Goal: Information Seeking & Learning: Find specific fact

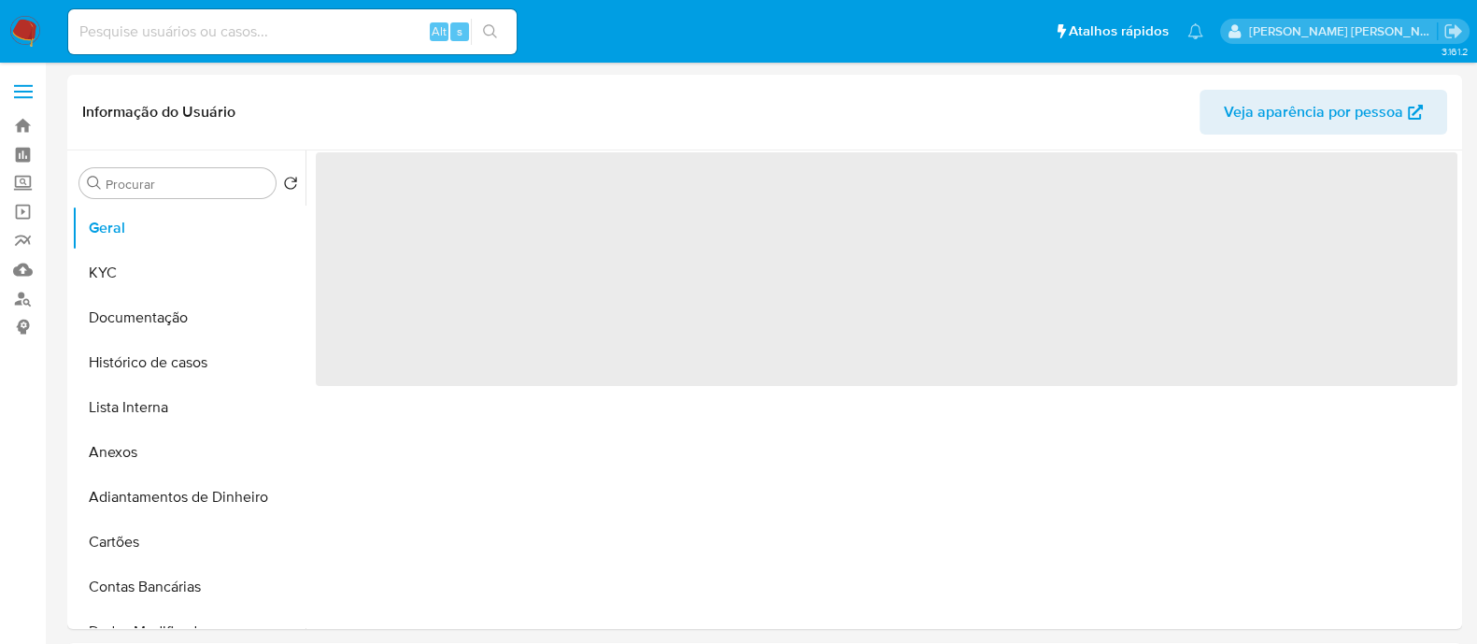
select select "10"
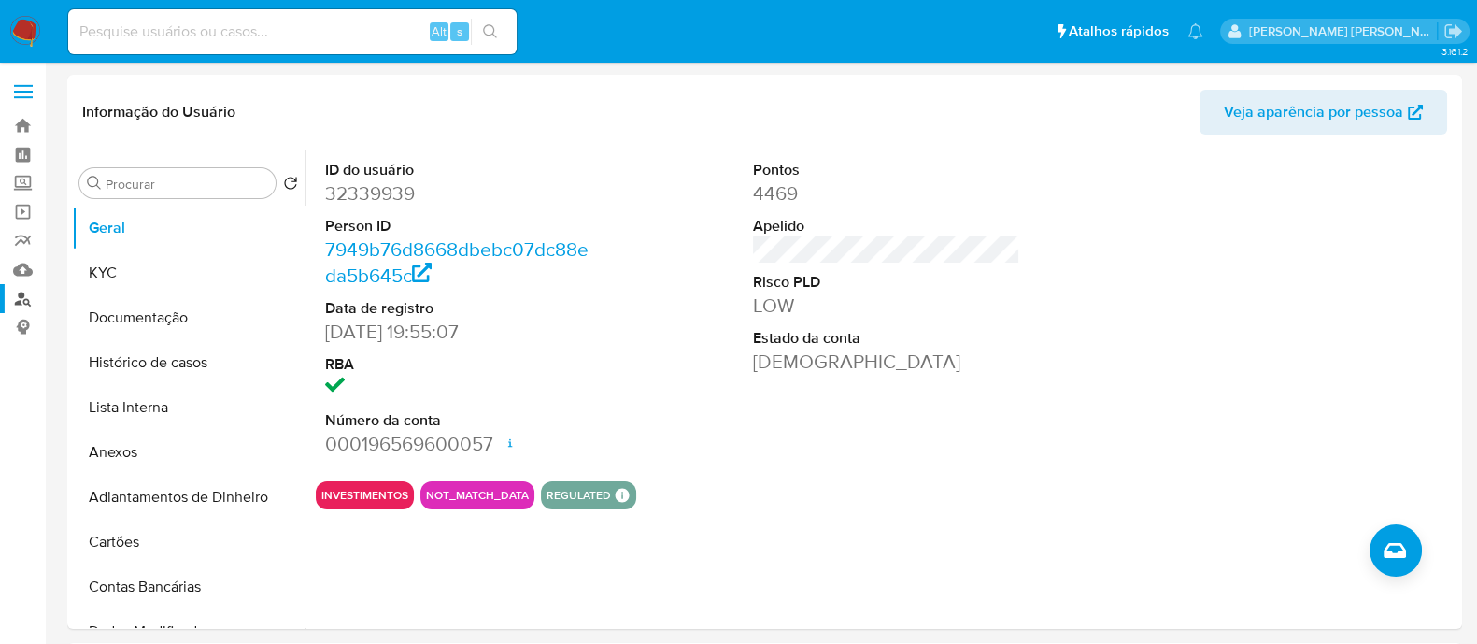
click at [12, 303] on link "Localizador de pessoas" at bounding box center [111, 298] width 222 height 29
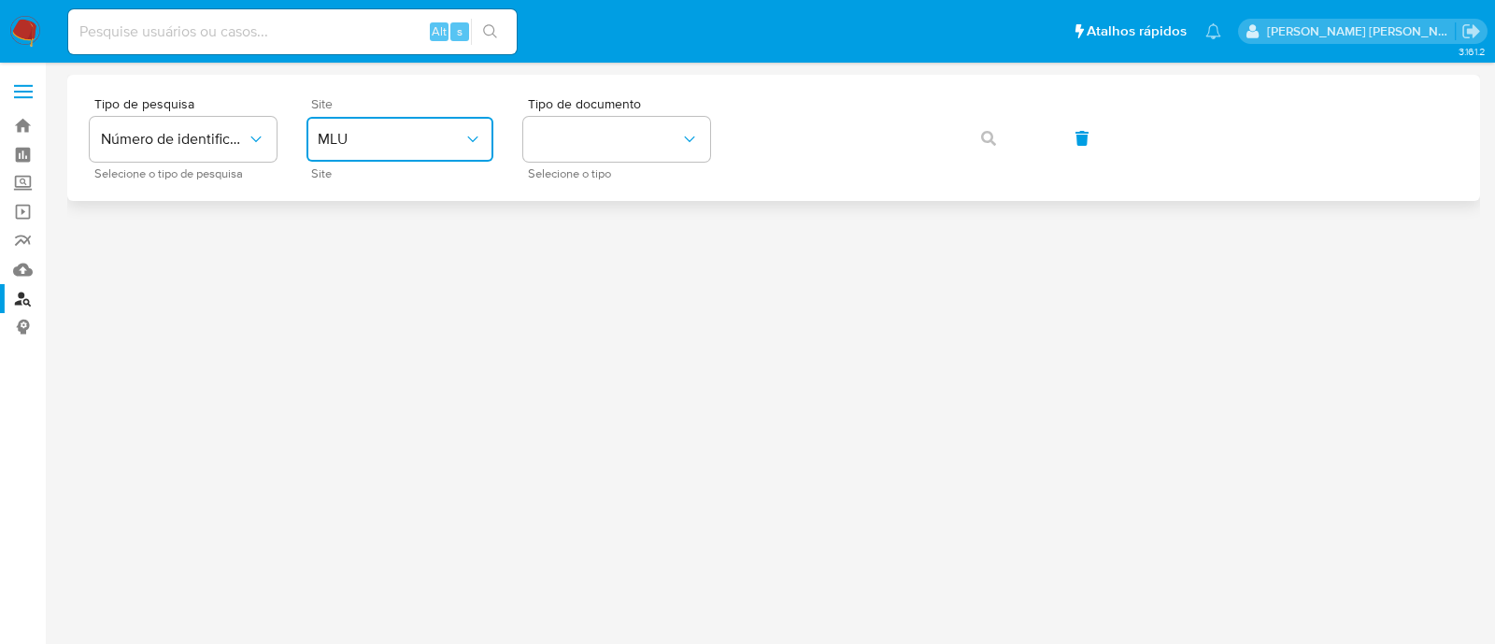
click at [376, 136] on span "MLU" at bounding box center [391, 139] width 146 height 19
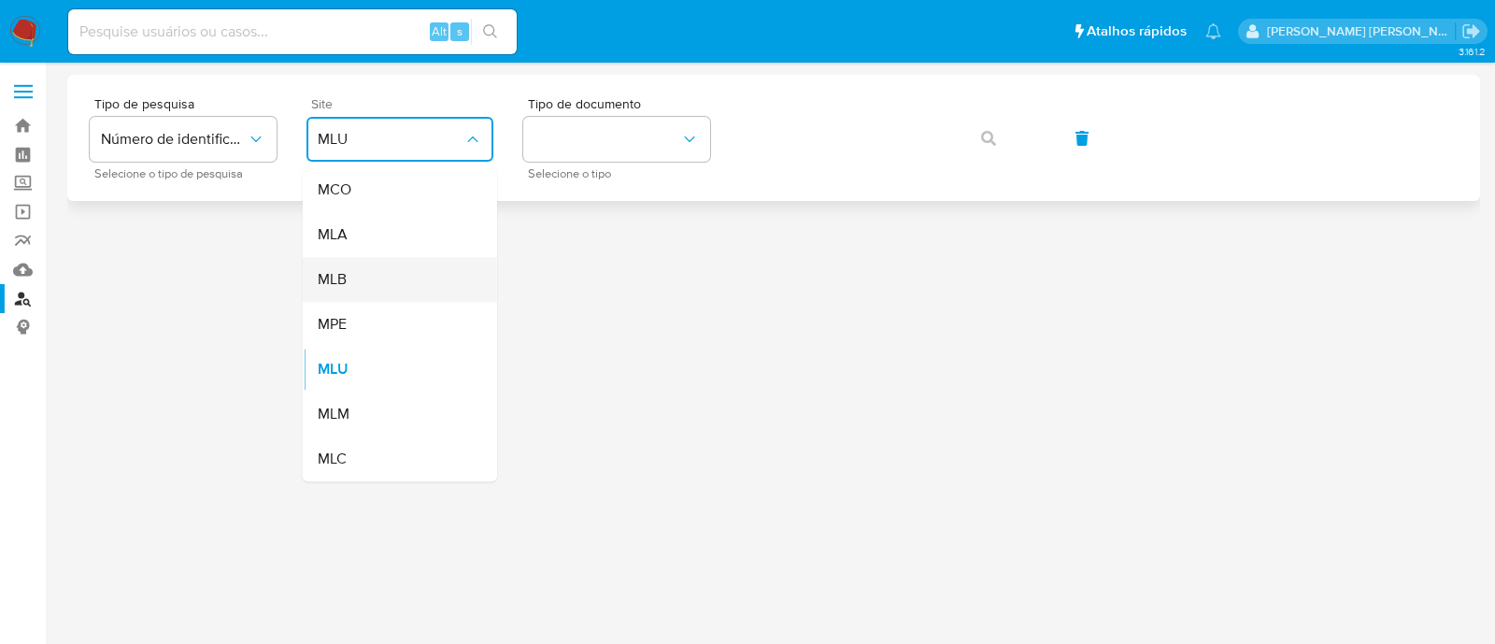
click at [400, 284] on div "MLB" at bounding box center [394, 279] width 153 height 45
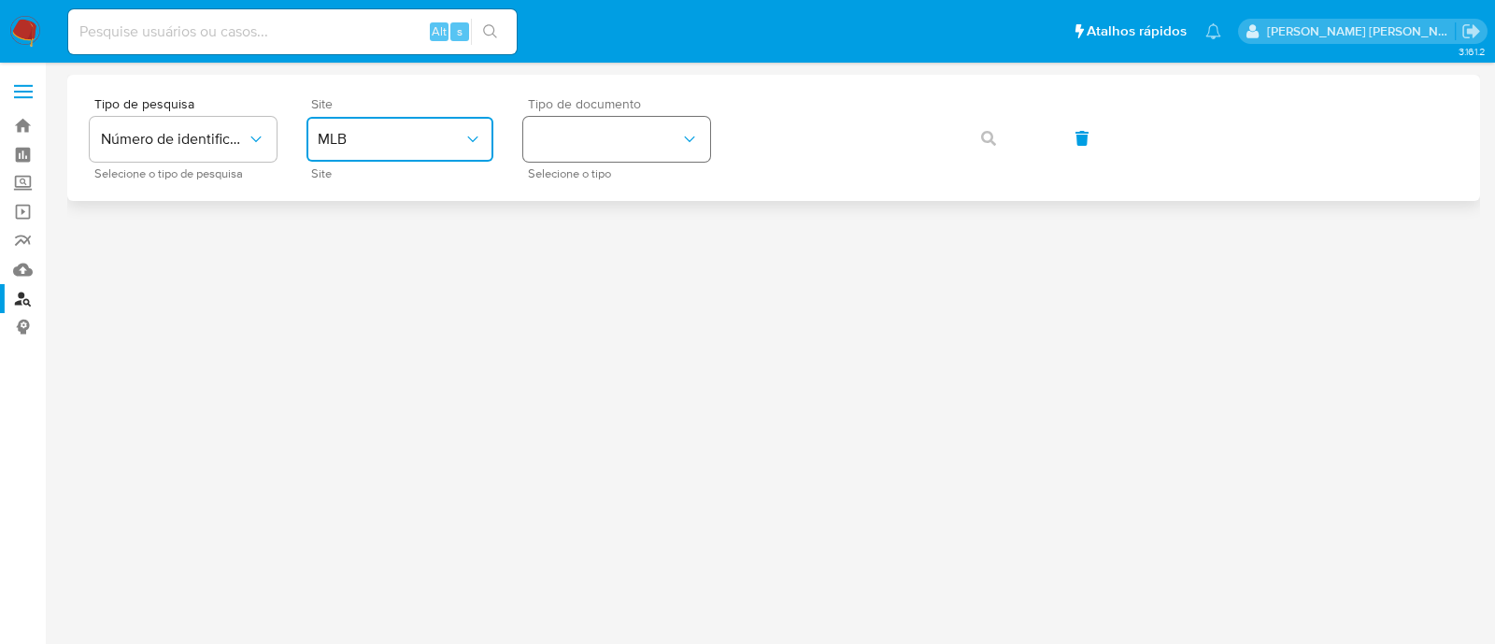
click at [663, 134] on button "identificationType" at bounding box center [616, 139] width 187 height 45
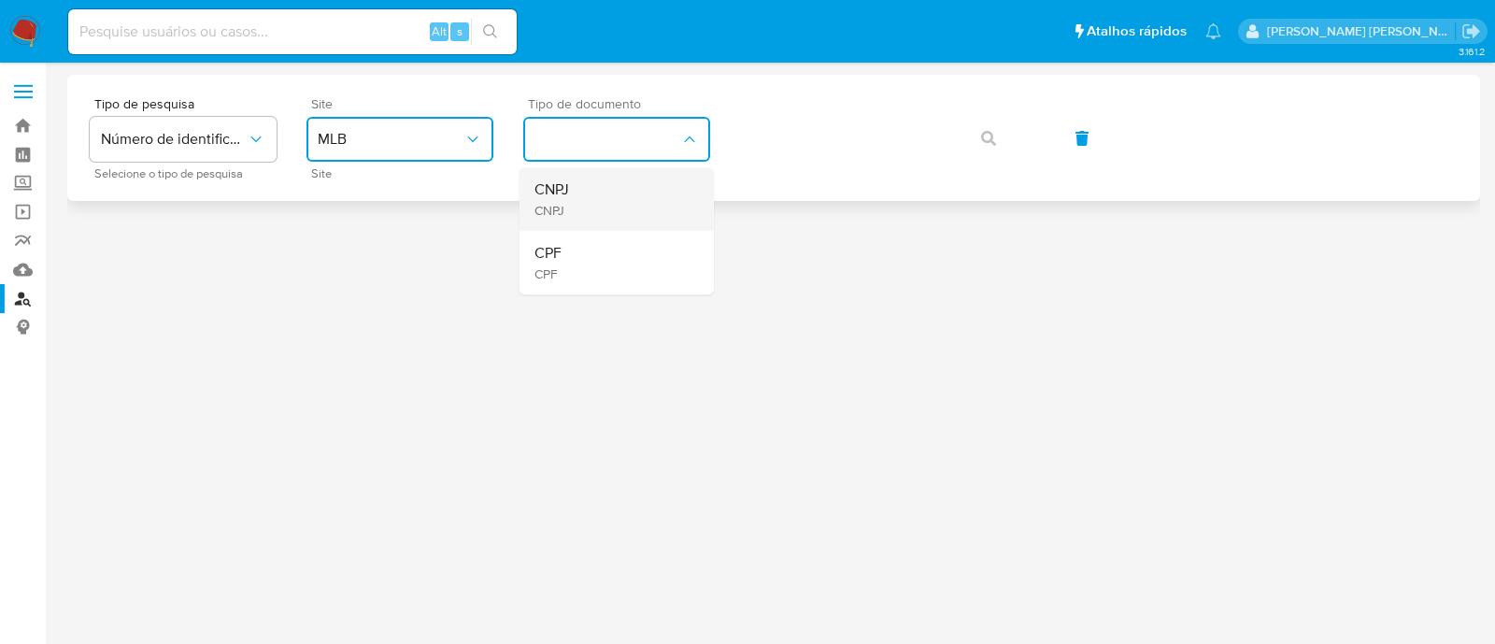
click at [640, 203] on div "CNPJ CNPJ" at bounding box center [610, 199] width 153 height 64
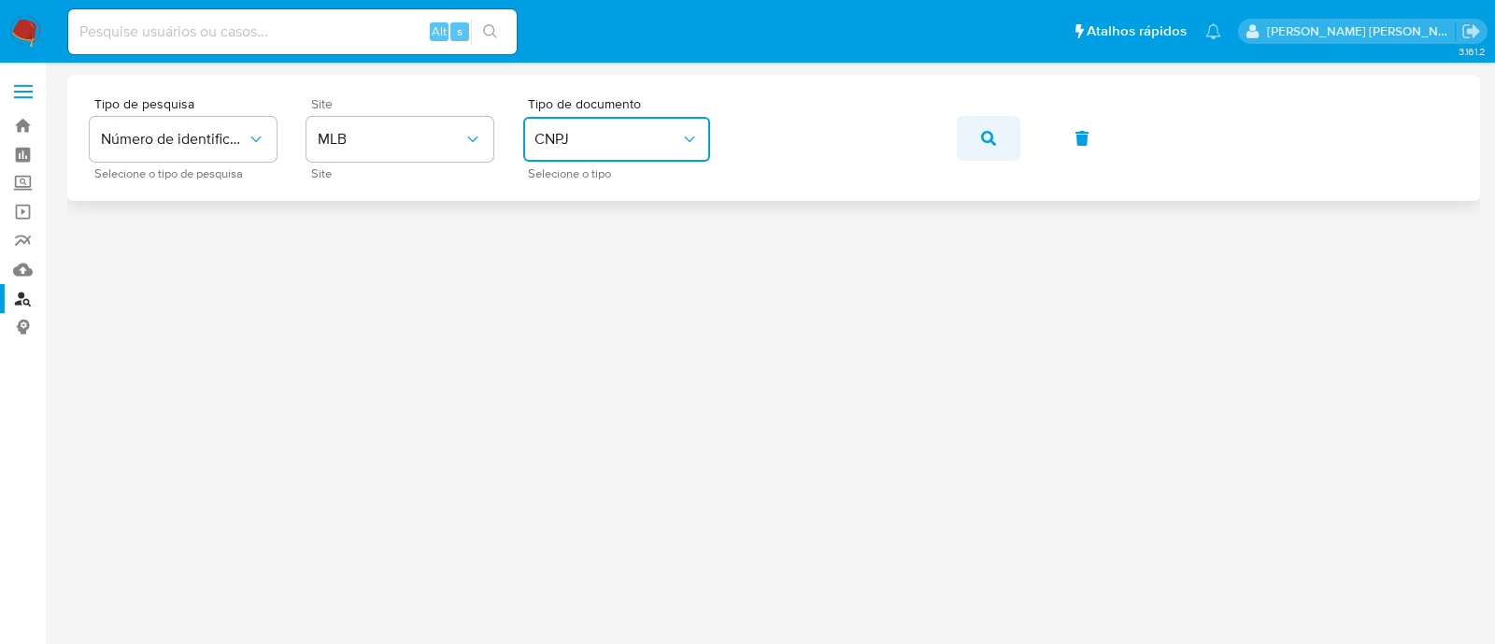
click at [993, 143] on icon "button" at bounding box center [988, 138] width 15 height 15
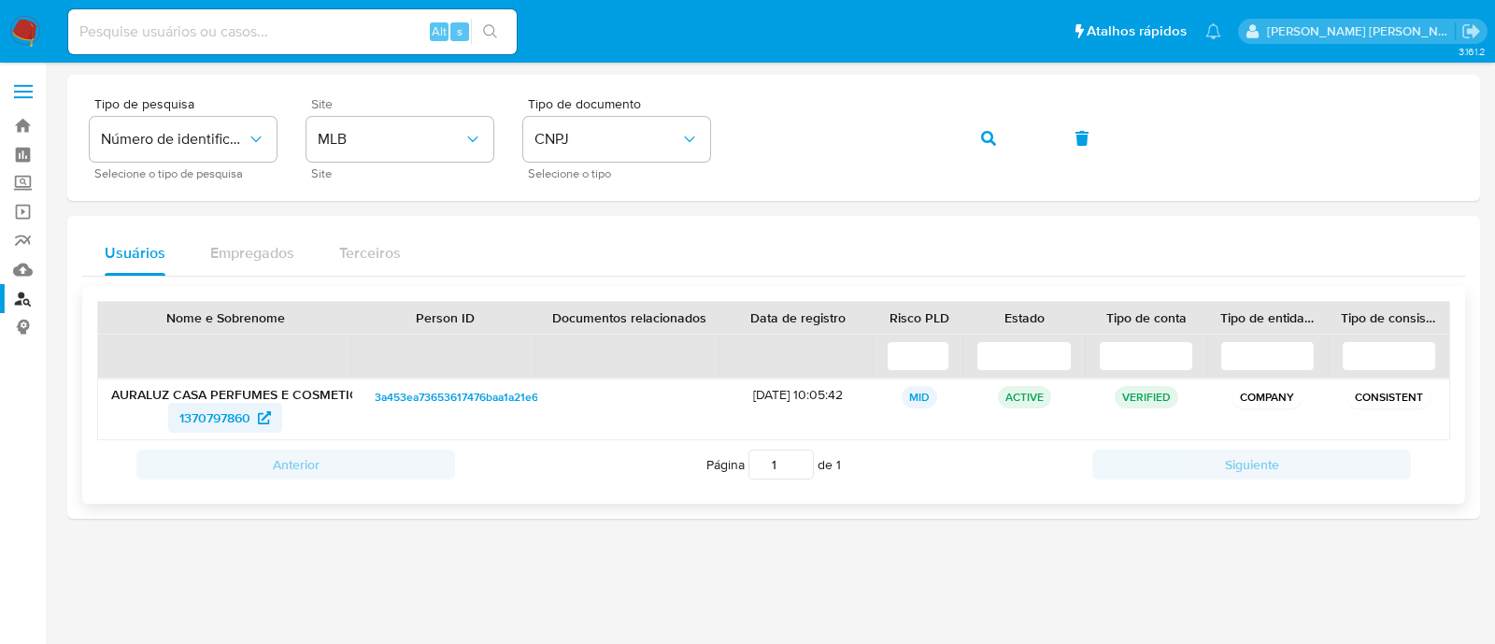
click at [234, 419] on span "1370797860" at bounding box center [214, 418] width 71 height 30
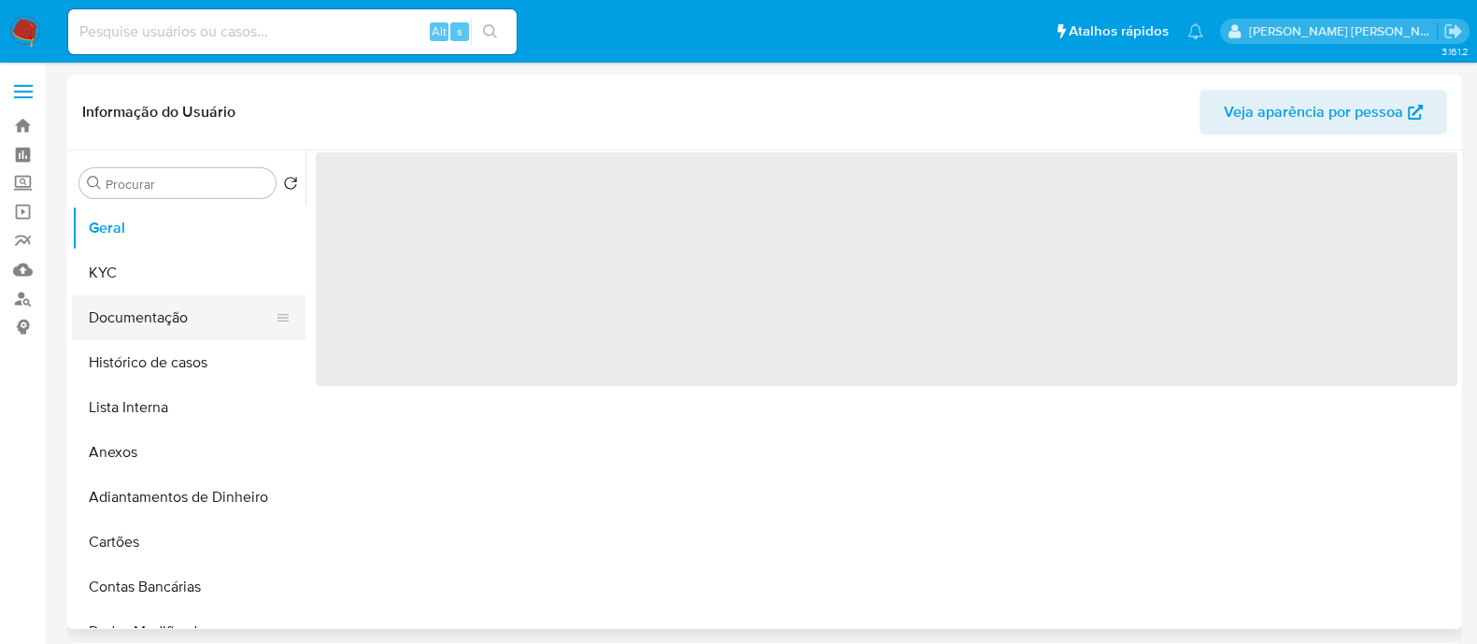
select select "10"
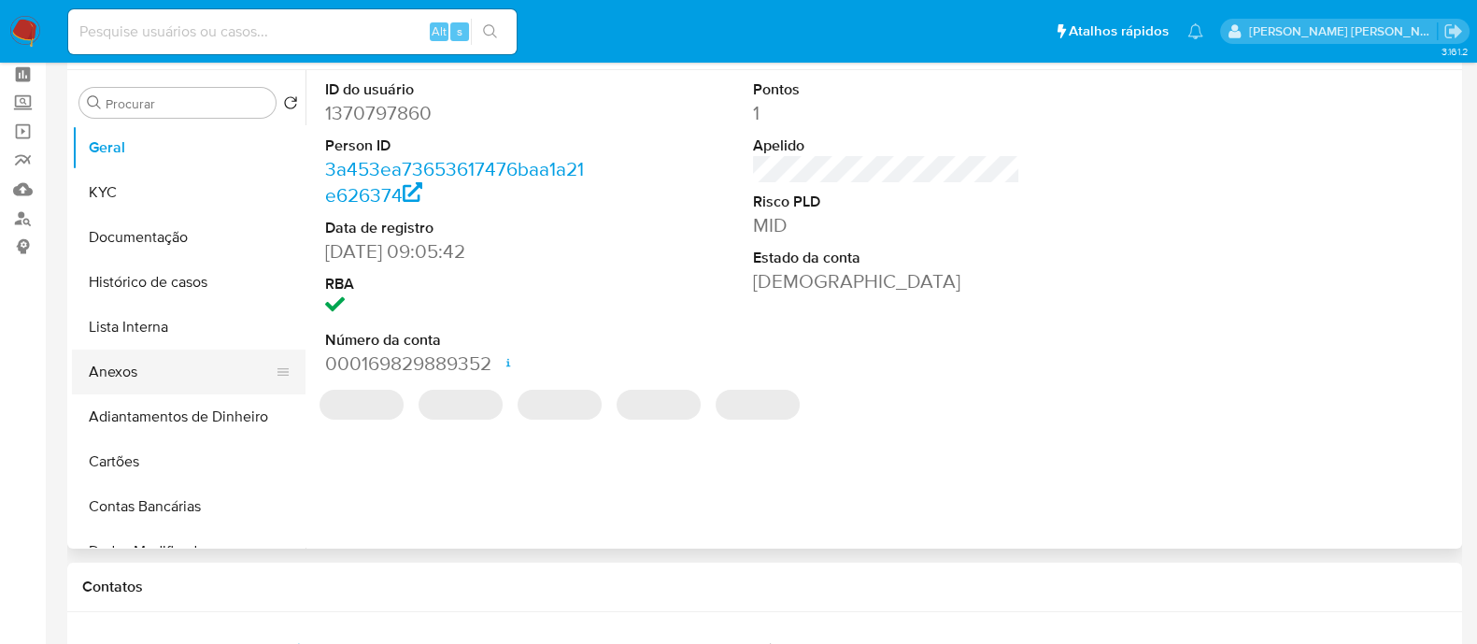
scroll to position [116, 0]
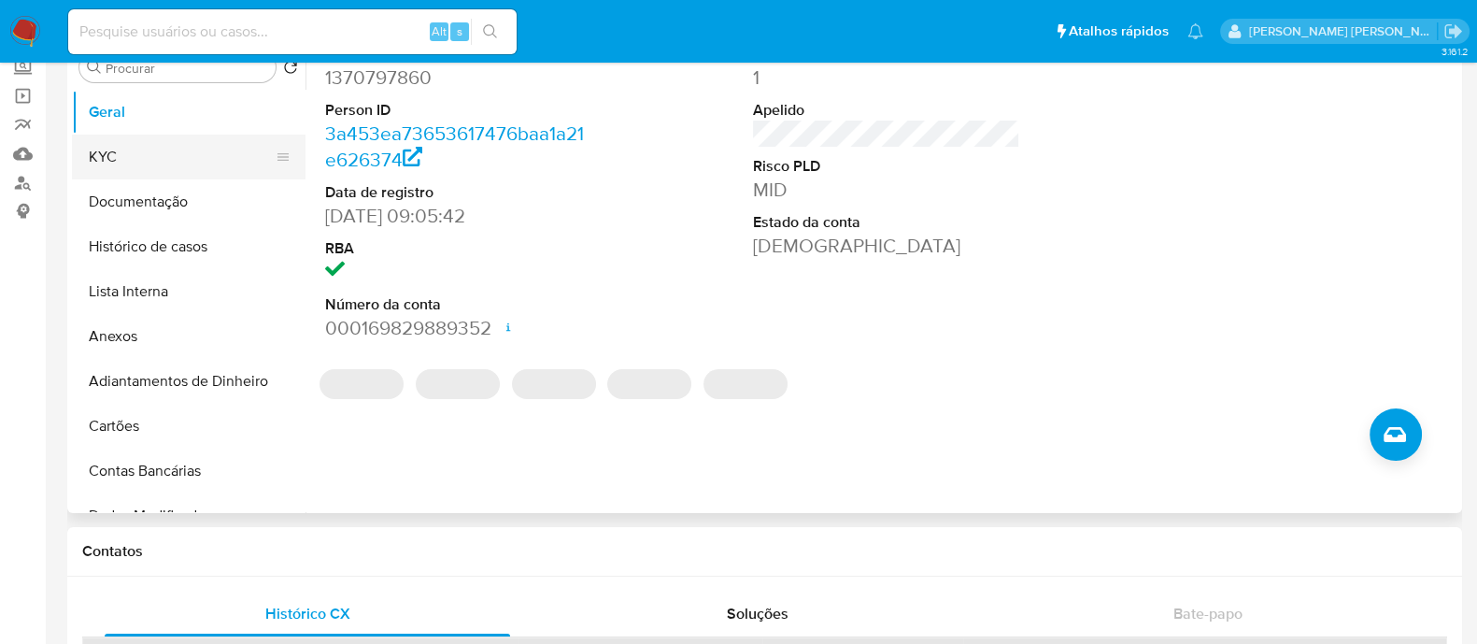
click at [115, 167] on button "KYC" at bounding box center [181, 157] width 219 height 45
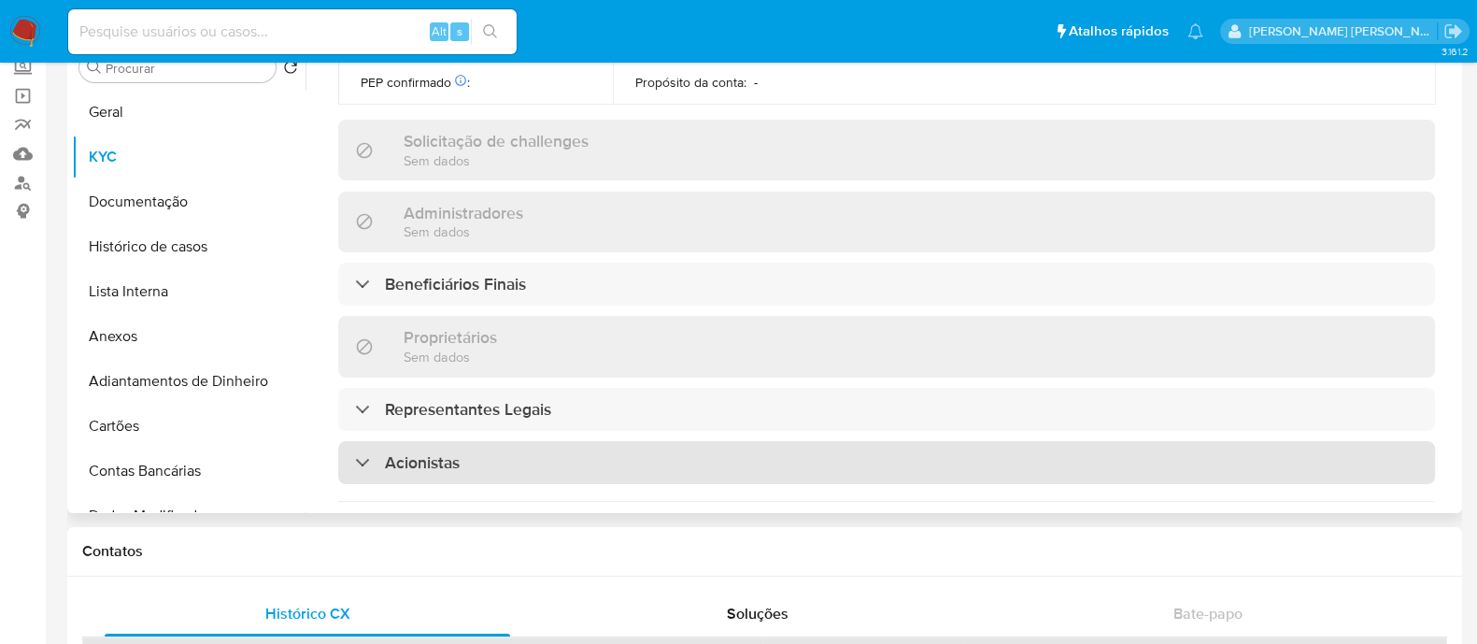
click at [556, 441] on div "Acionistas" at bounding box center [886, 462] width 1097 height 43
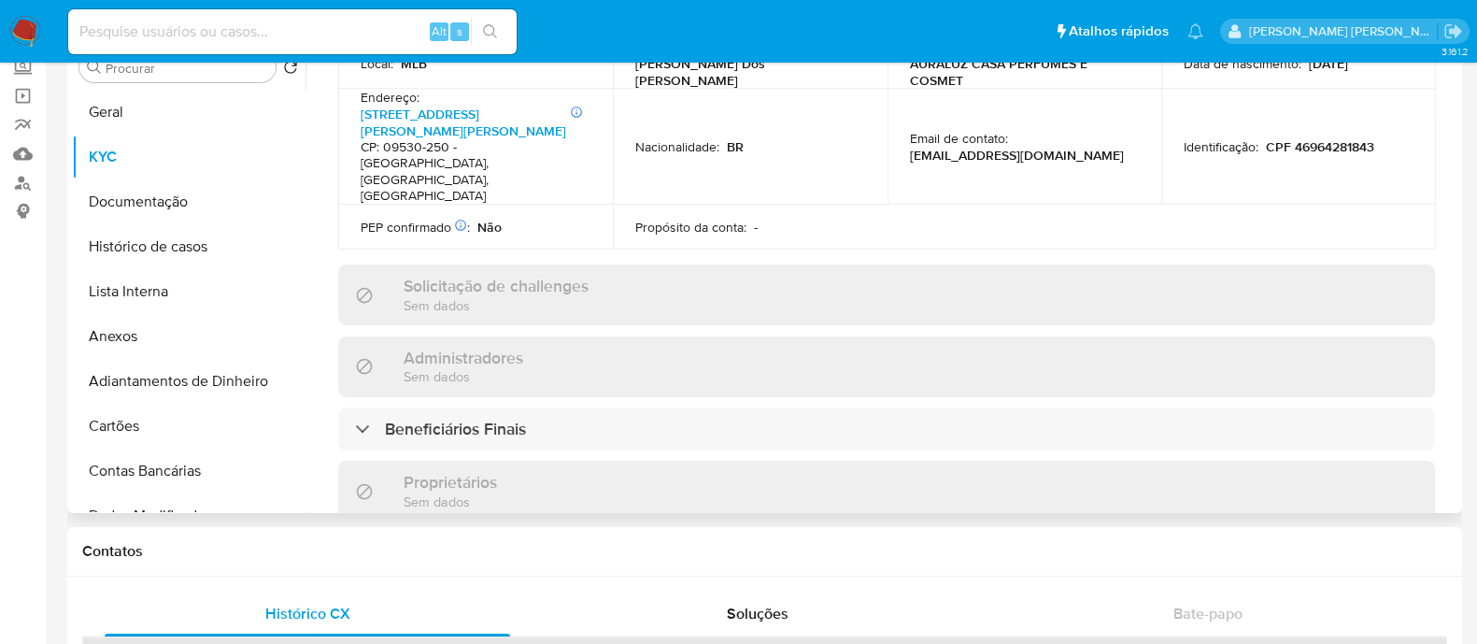
scroll to position [450, 0]
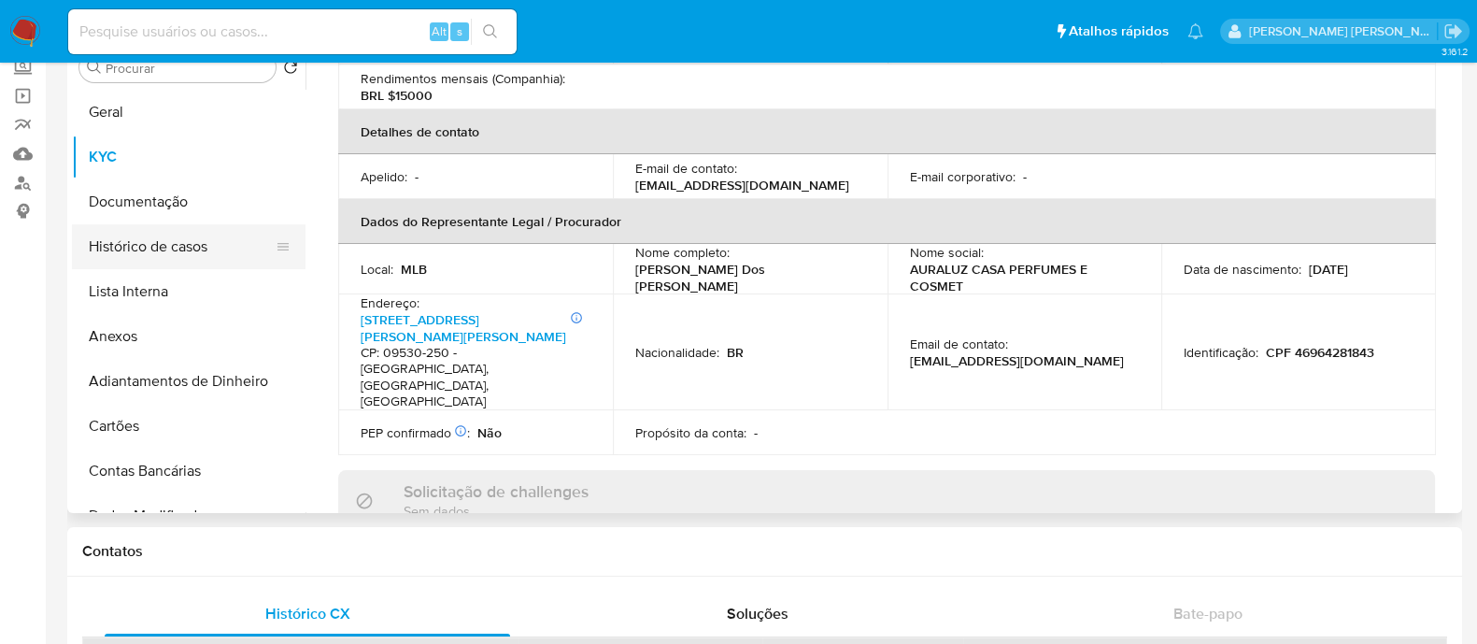
click at [197, 242] on button "Histórico de casos" at bounding box center [181, 246] width 219 height 45
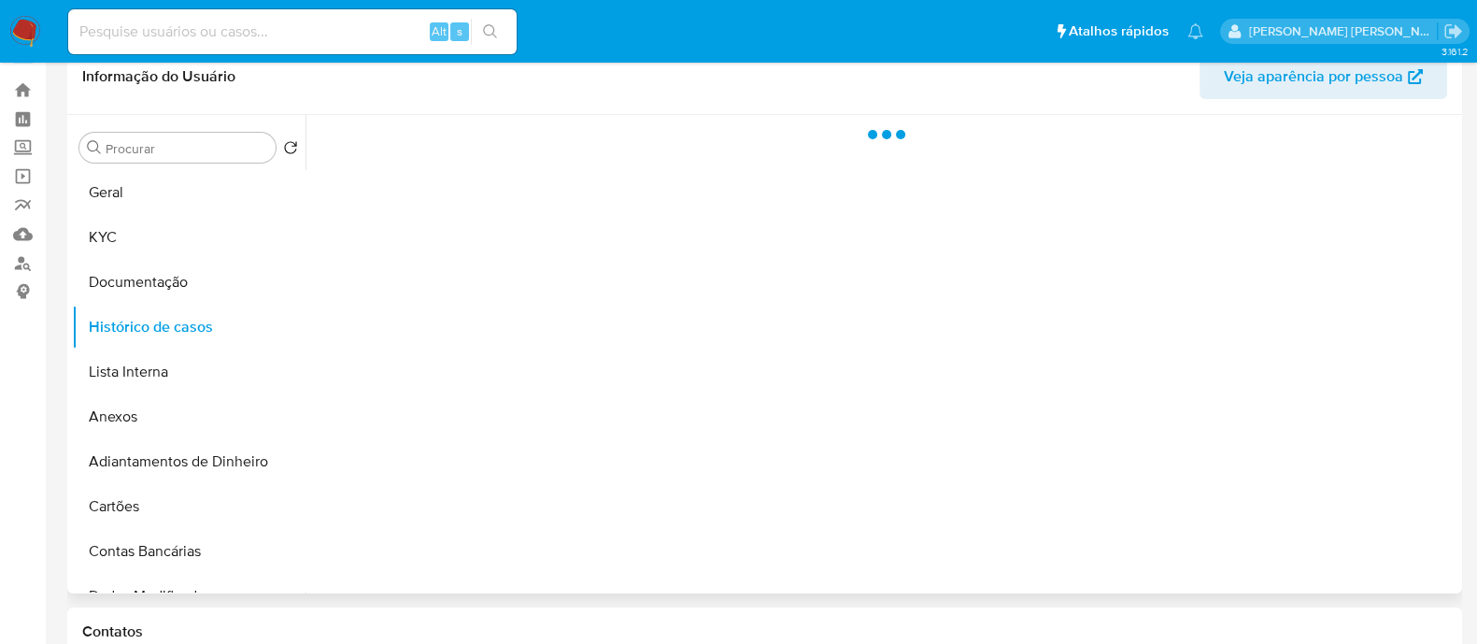
scroll to position [0, 0]
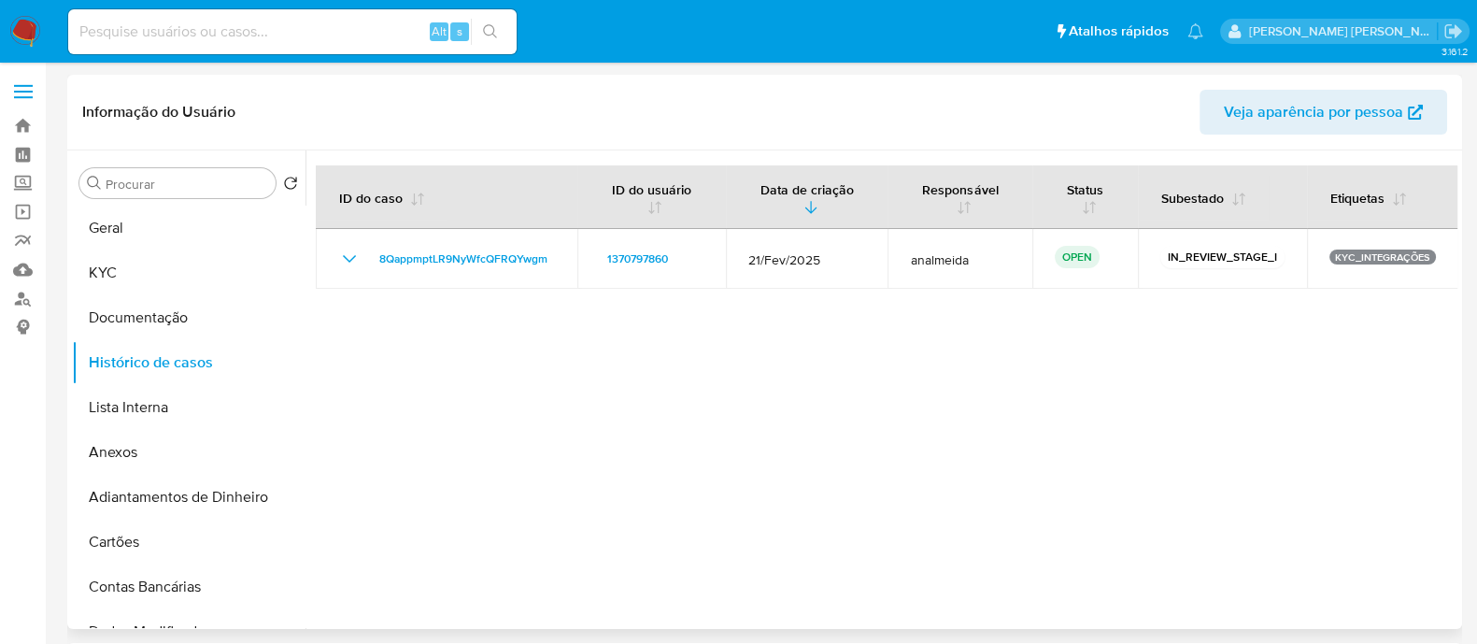
click at [901, 301] on div at bounding box center [881, 389] width 1152 height 478
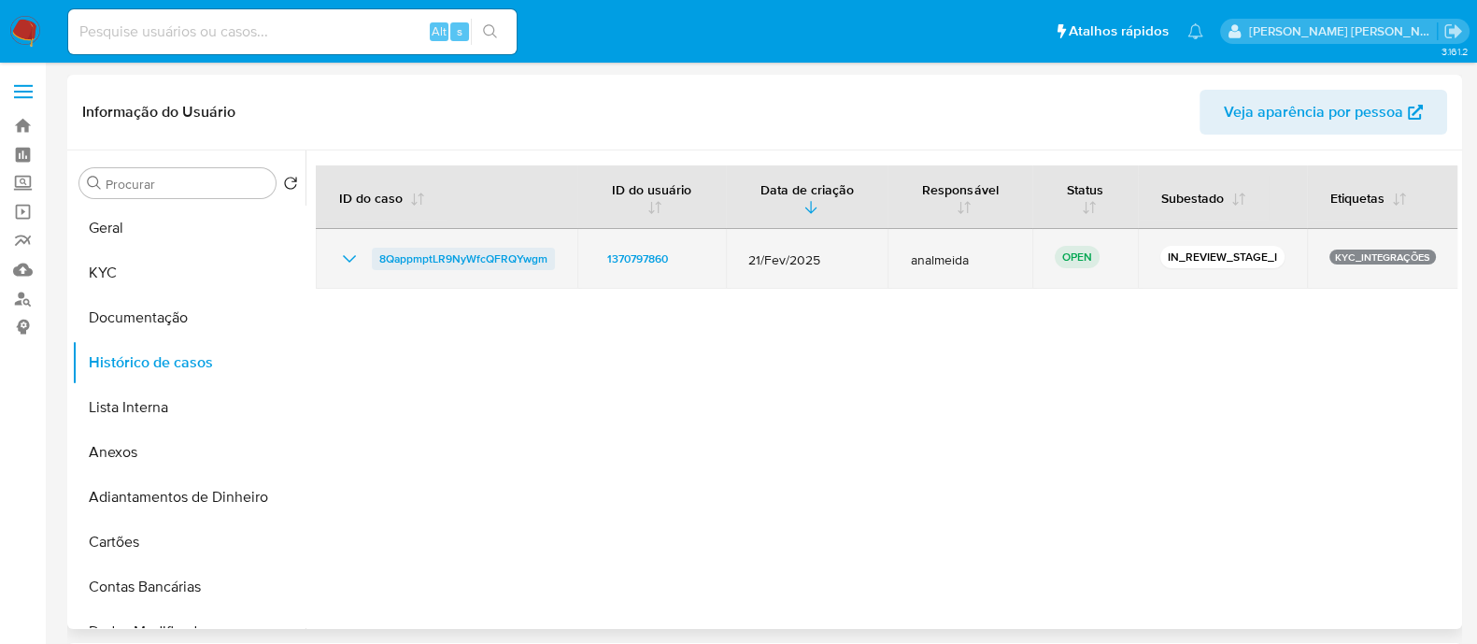
click at [404, 248] on span "8QappmptLR9NyWfcQFRQYwgm" at bounding box center [463, 259] width 168 height 22
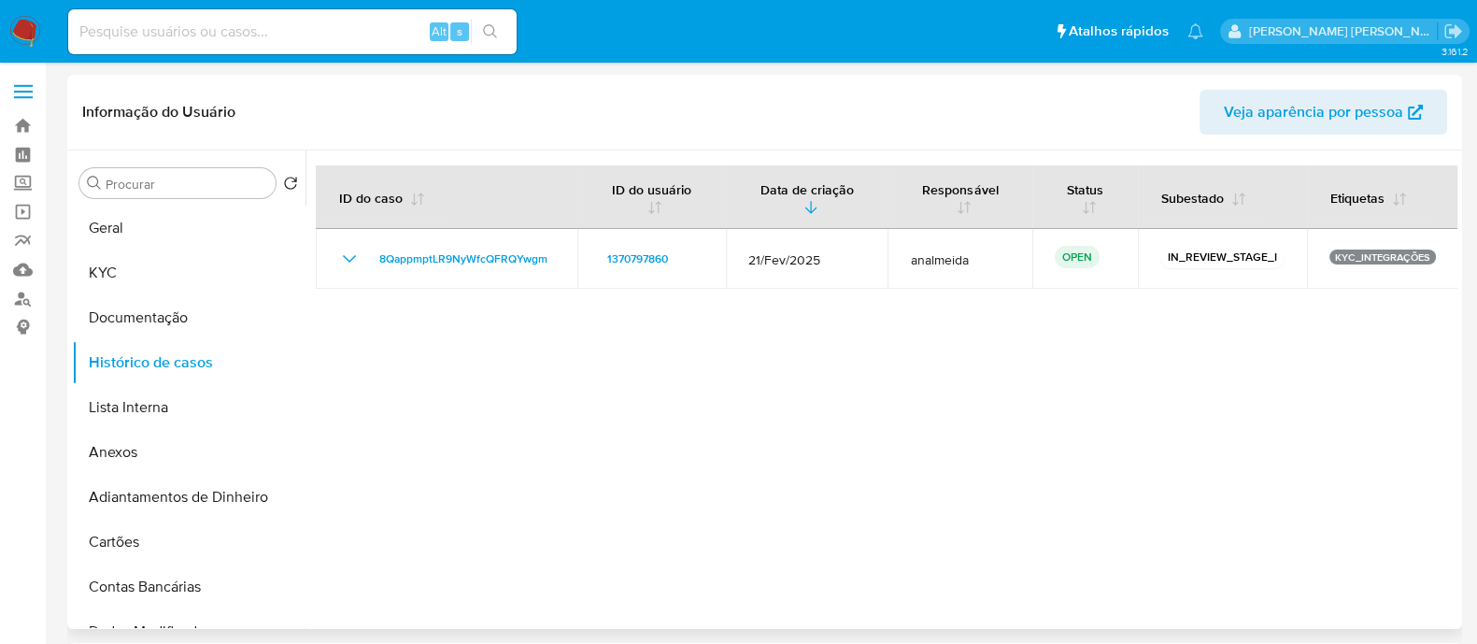
click at [1143, 370] on div at bounding box center [881, 389] width 1152 height 478
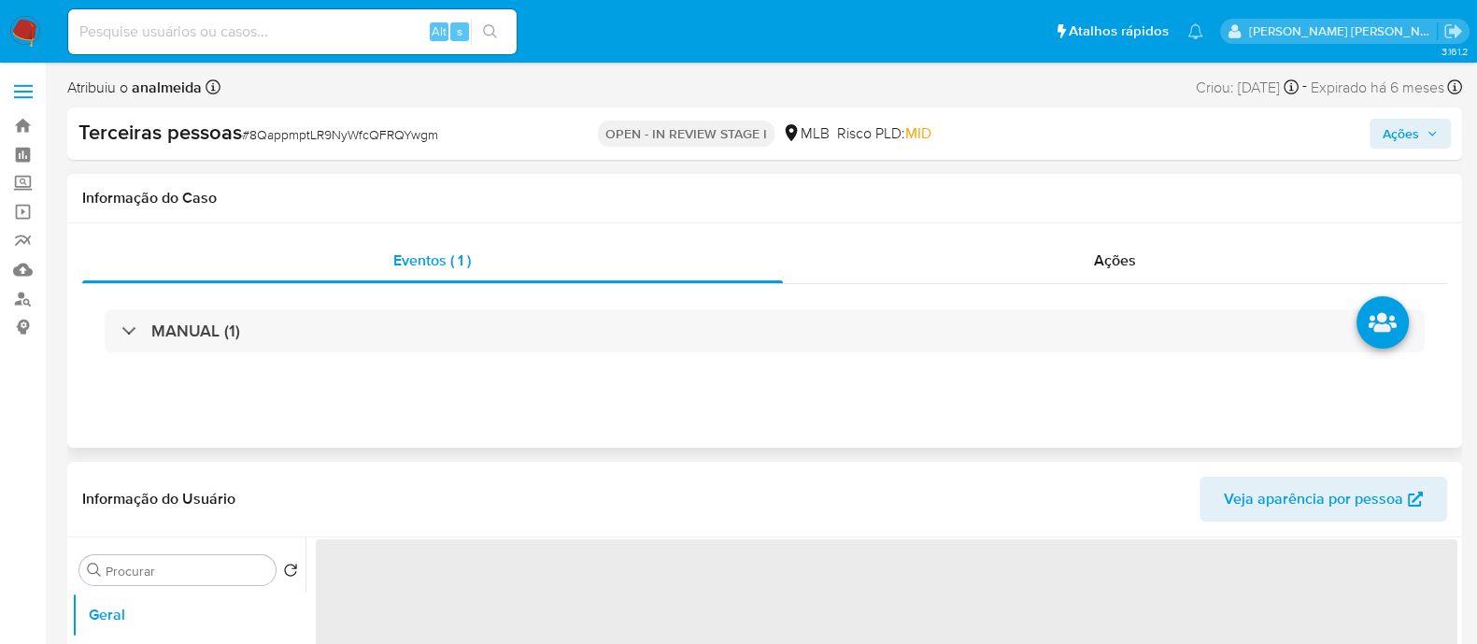
select select "10"
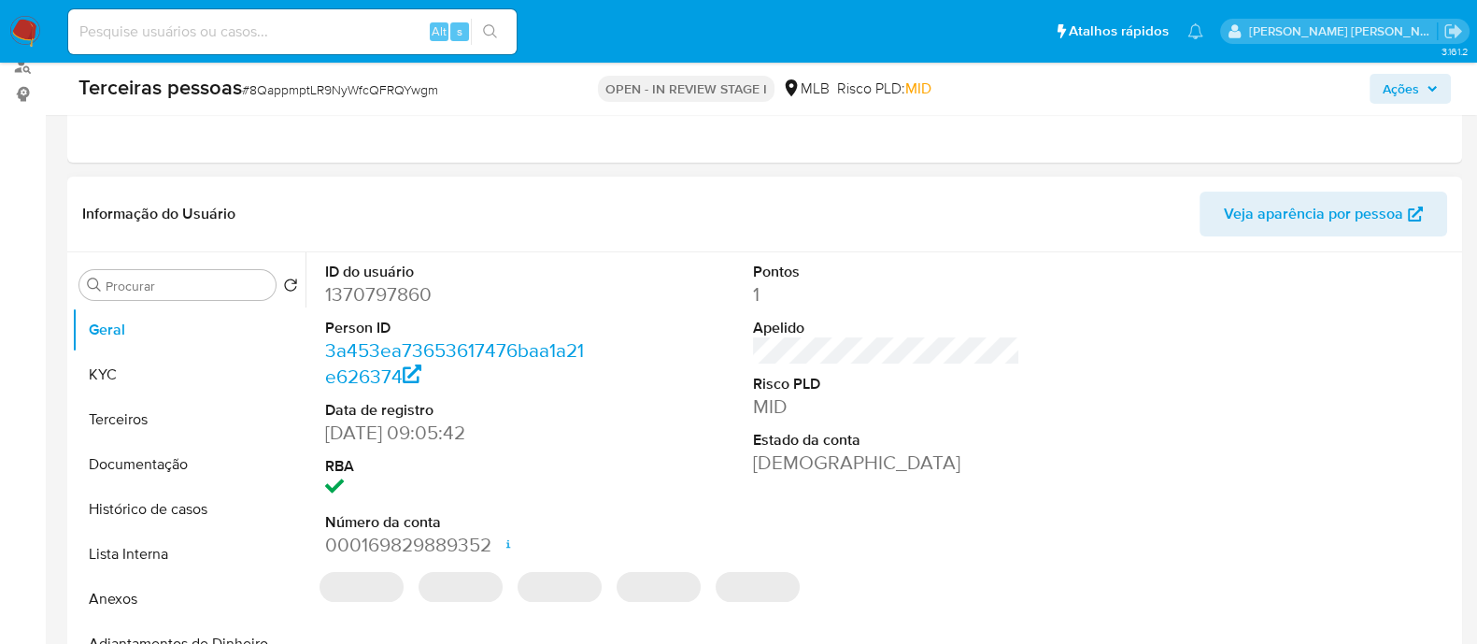
scroll to position [233, 0]
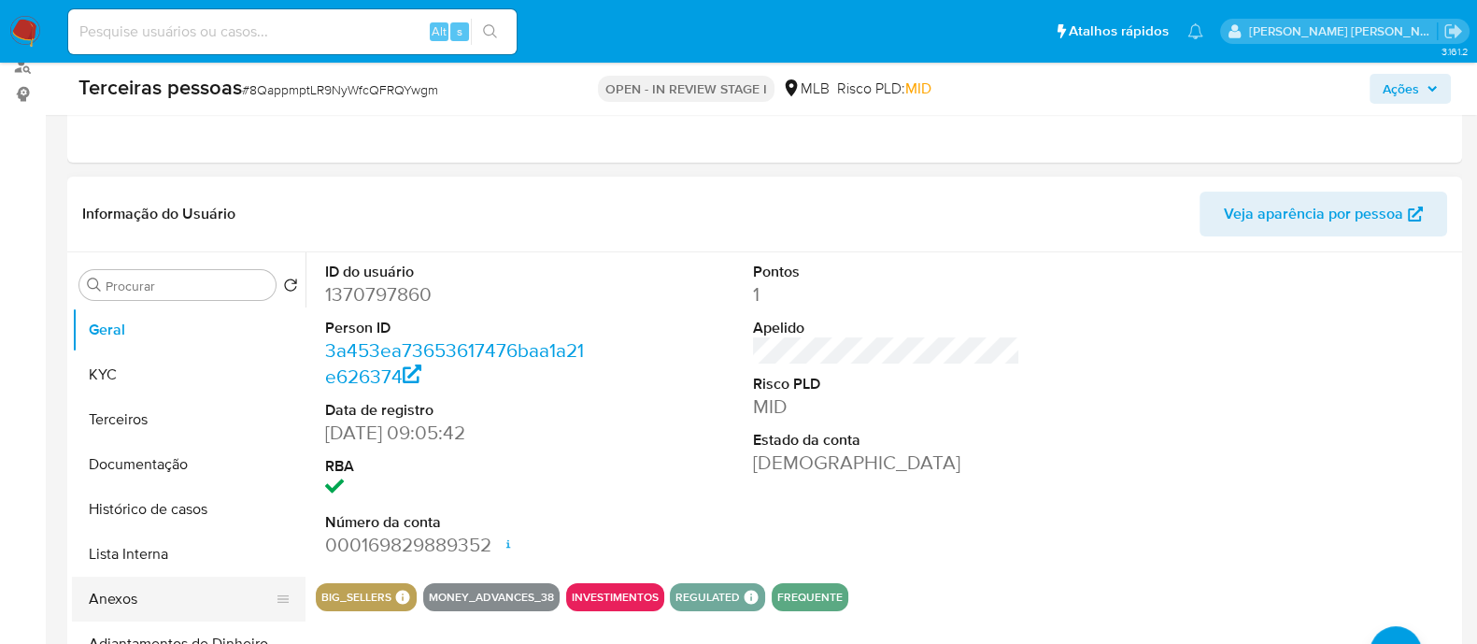
click at [116, 609] on button "Anexos" at bounding box center [181, 598] width 219 height 45
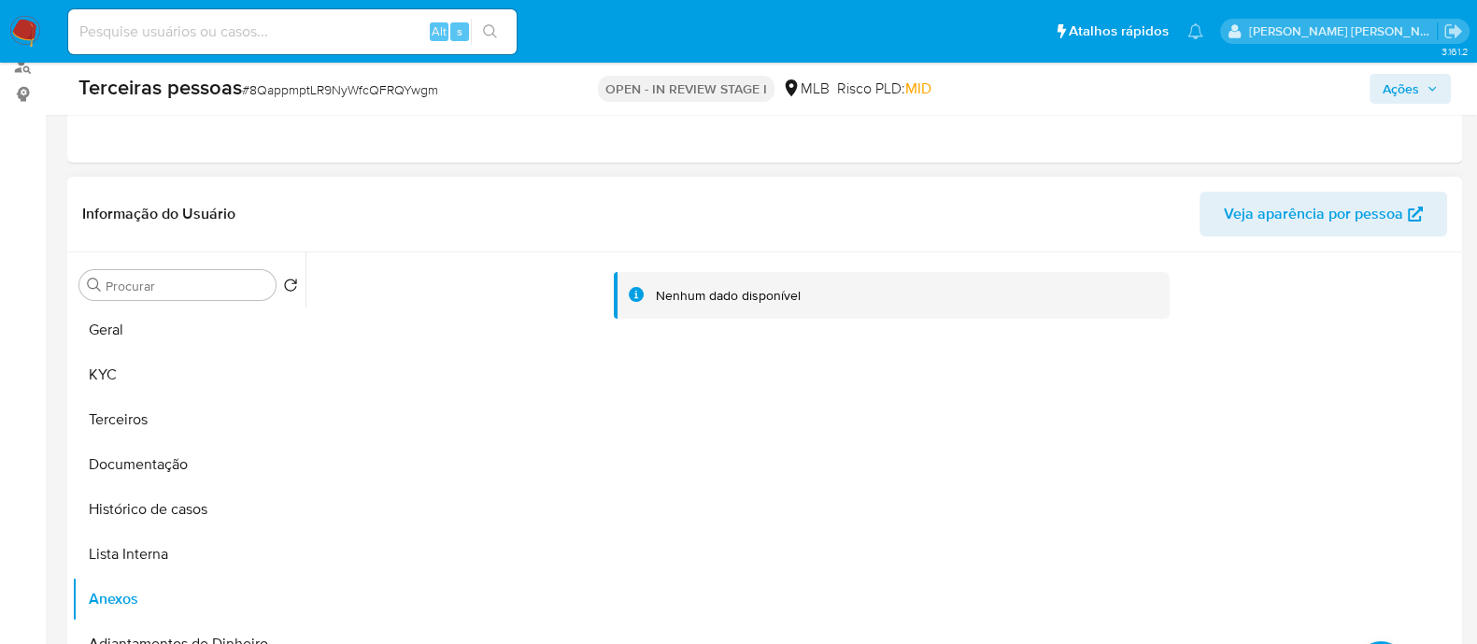
click at [719, 392] on div "Nenhum dado disponível" at bounding box center [881, 491] width 1152 height 478
click at [109, 390] on button "KYC" at bounding box center [181, 374] width 219 height 45
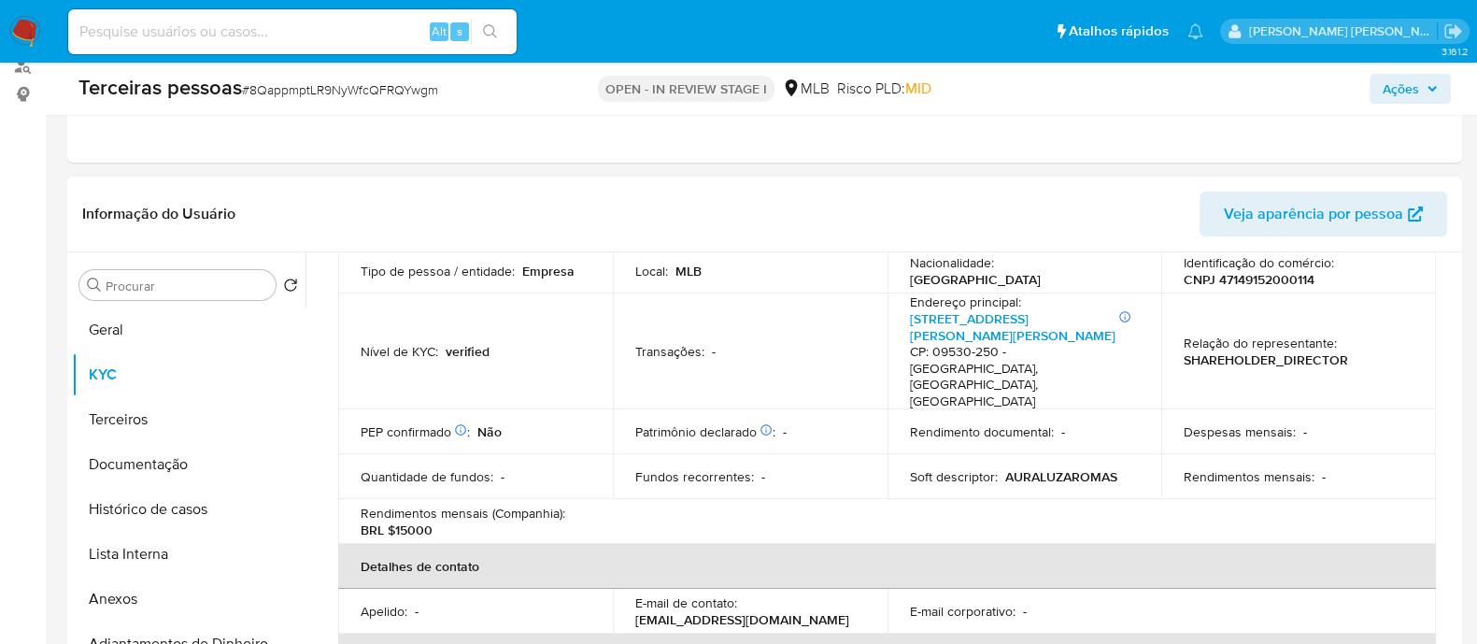
scroll to position [116, 0]
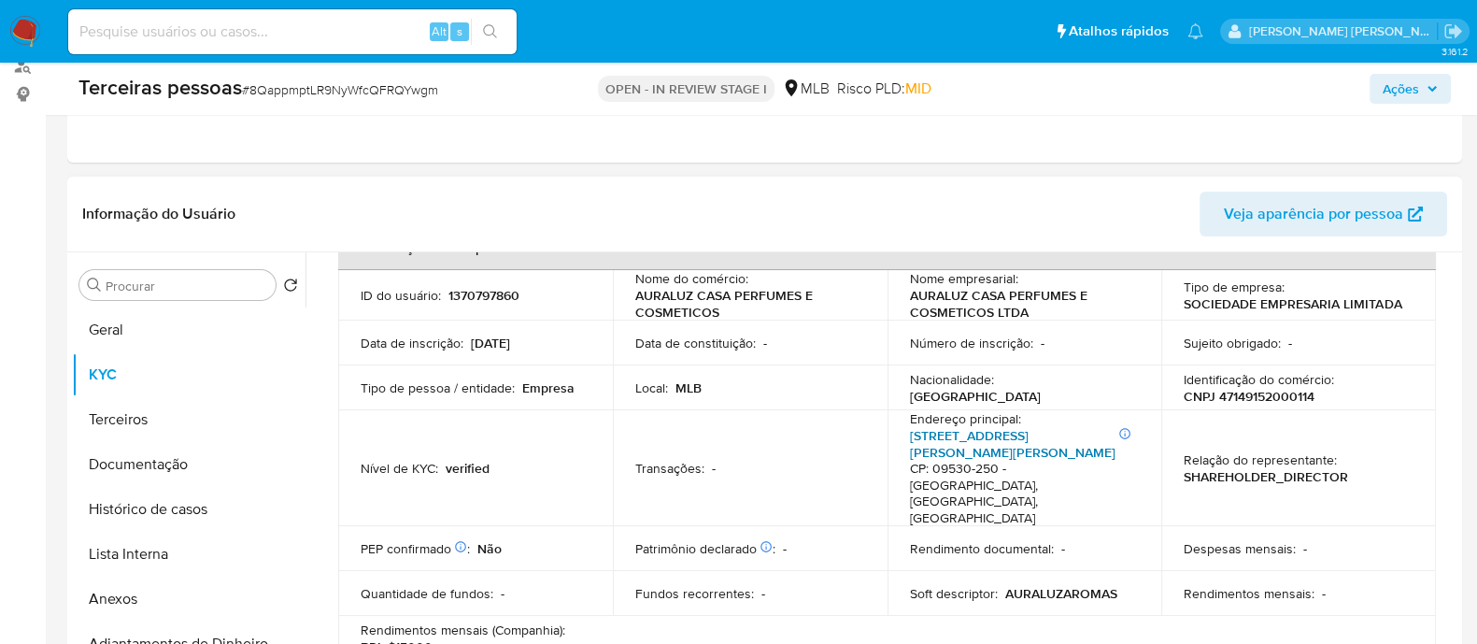
click at [1071, 430] on link "[STREET_ADDRESS][PERSON_NAME][PERSON_NAME]" at bounding box center [1013, 443] width 206 height 35
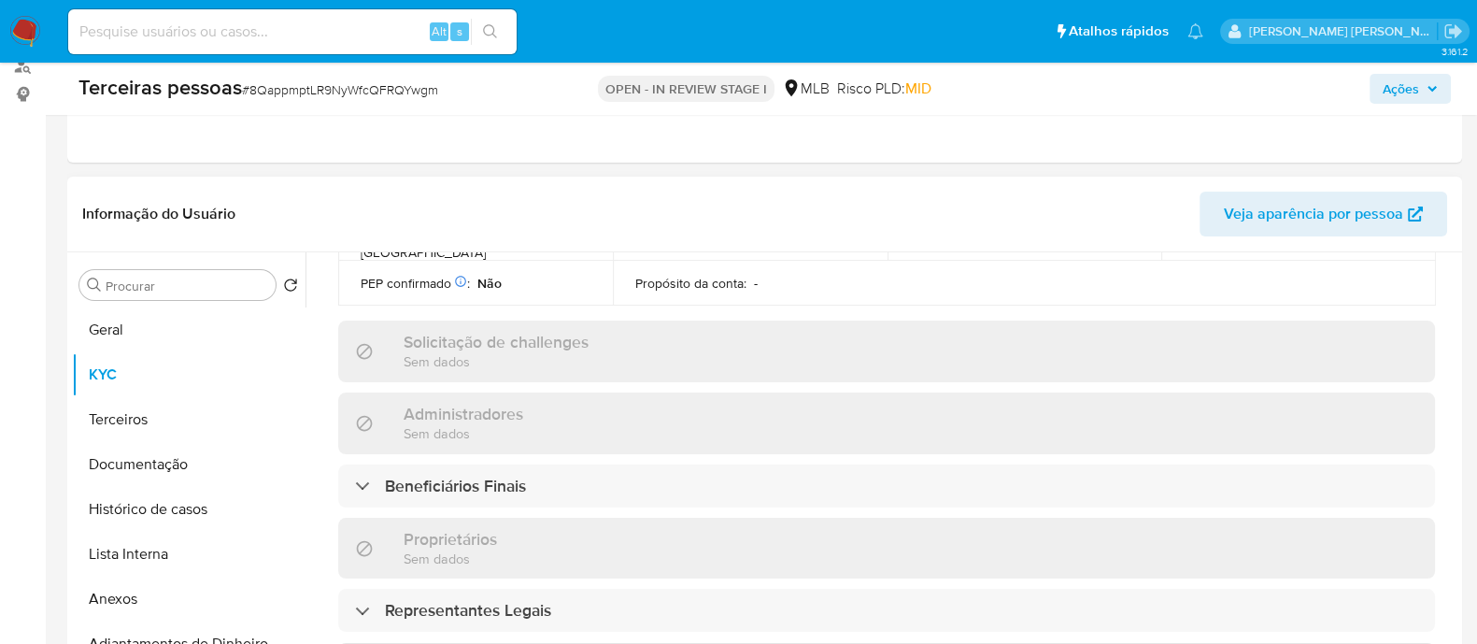
scroll to position [1051, 0]
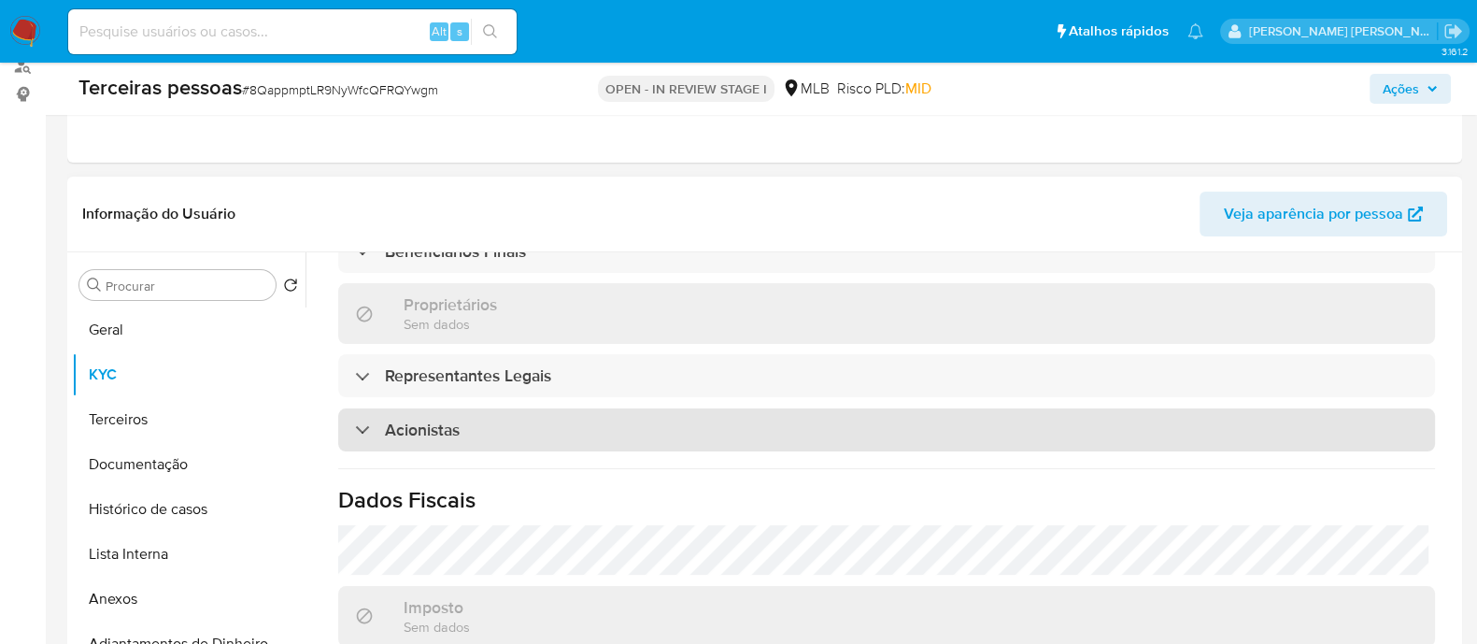
click at [601, 408] on div "Acionistas" at bounding box center [886, 429] width 1097 height 43
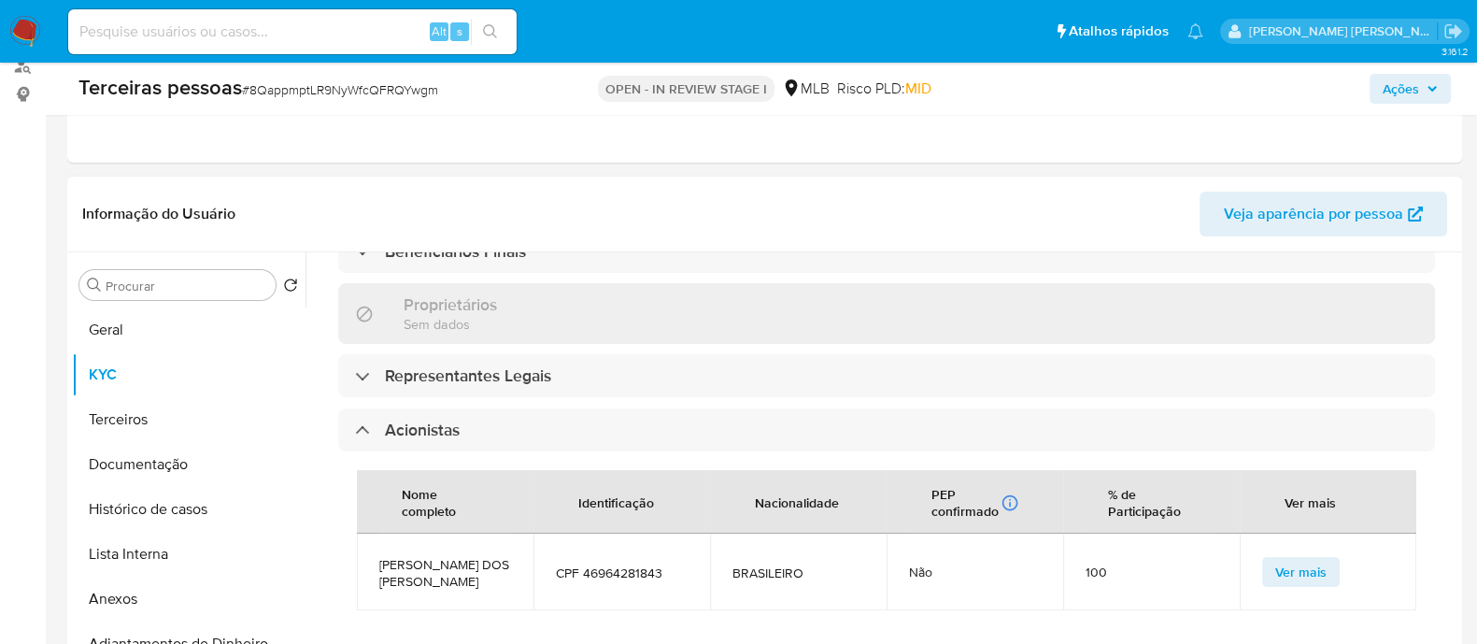
click at [423, 556] on span "[PERSON_NAME] DOS [PERSON_NAME]" at bounding box center [445, 573] width 132 height 34
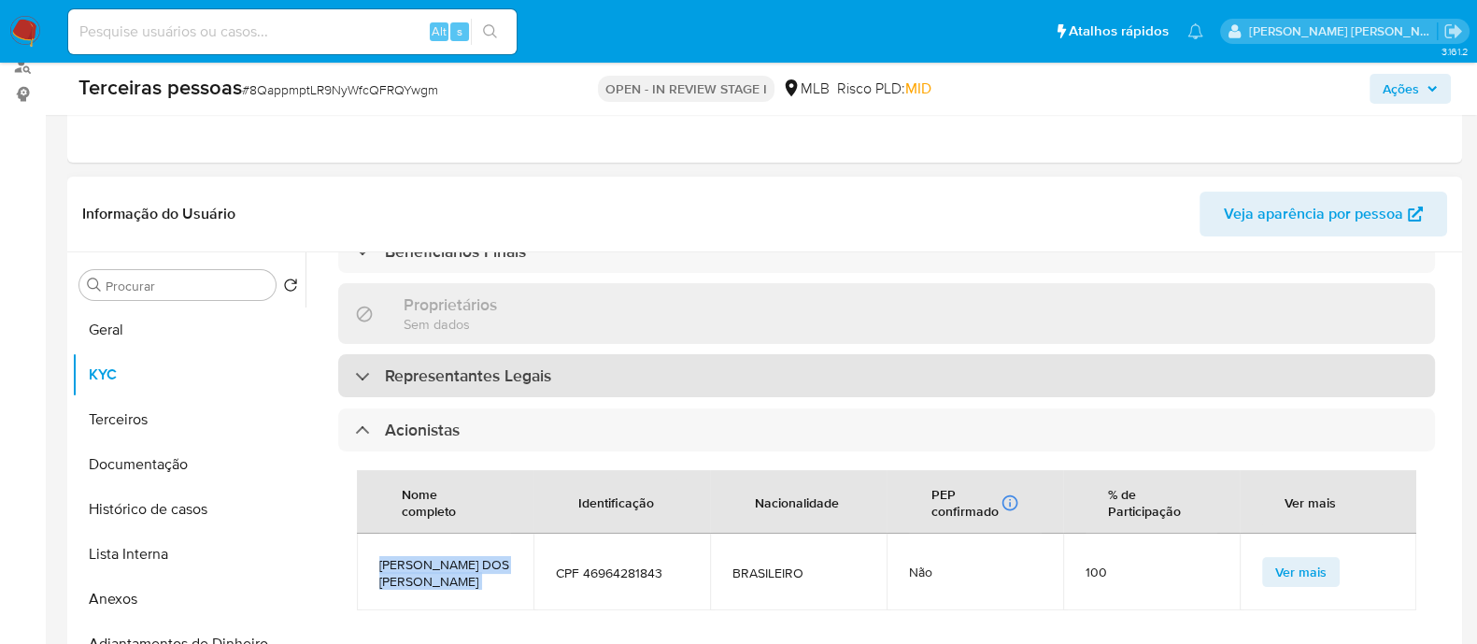
copy span "[PERSON_NAME] DOS [PERSON_NAME]"
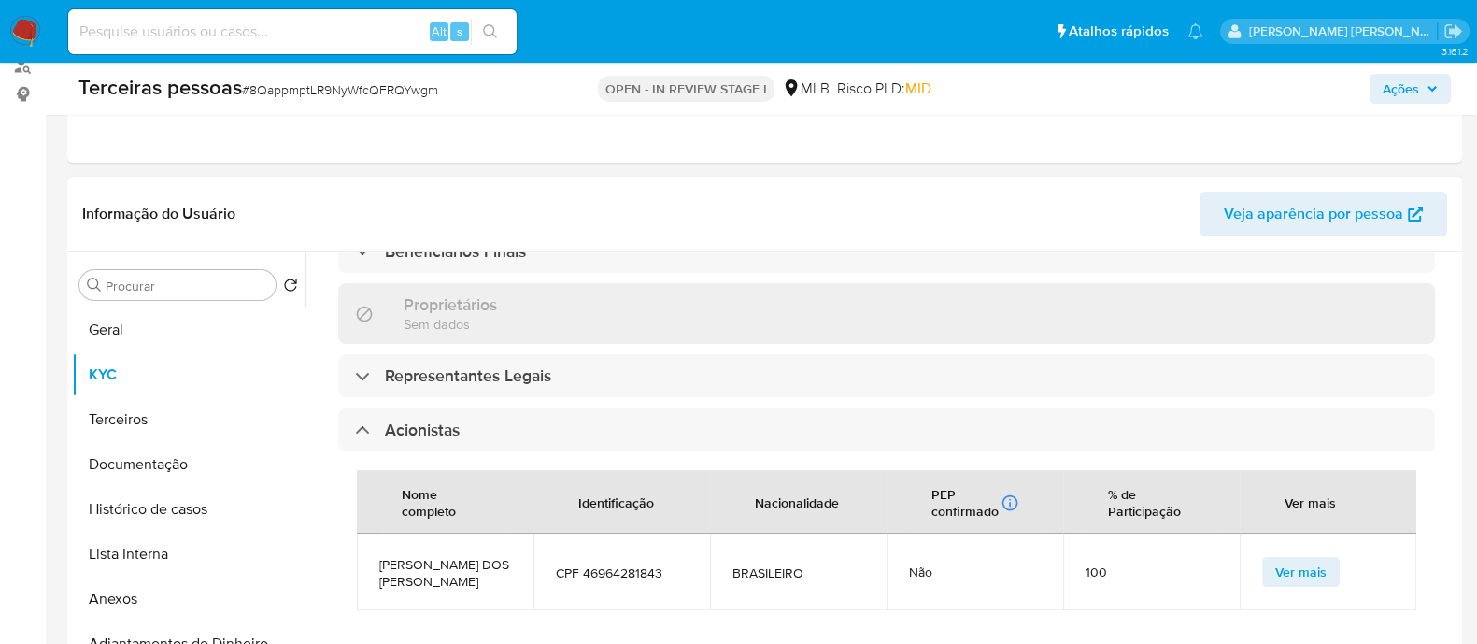
click at [640, 564] on span "CPF 46964281843" at bounding box center [622, 572] width 132 height 17
copy span "46964281843"
